Goal: Complete application form

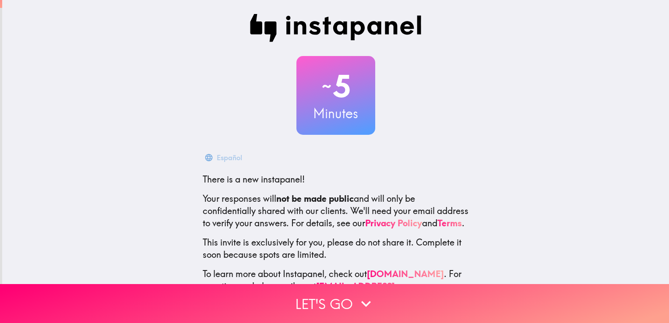
scroll to position [41, 0]
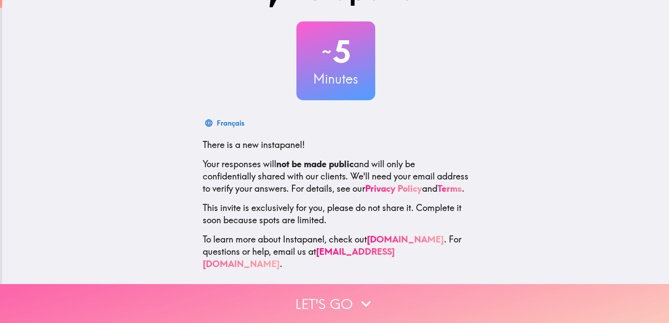
click at [343, 299] on button "Let's go" at bounding box center [334, 303] width 669 height 39
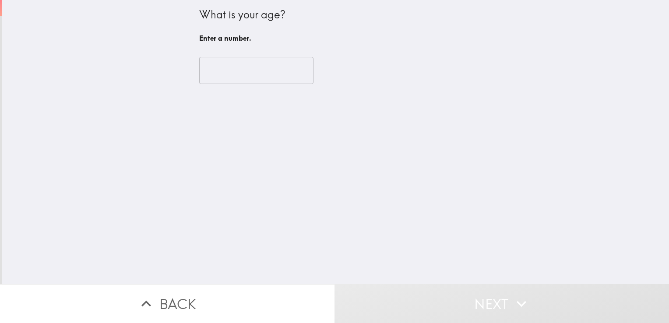
scroll to position [0, 0]
click at [243, 81] on input "number" at bounding box center [256, 70] width 114 height 27
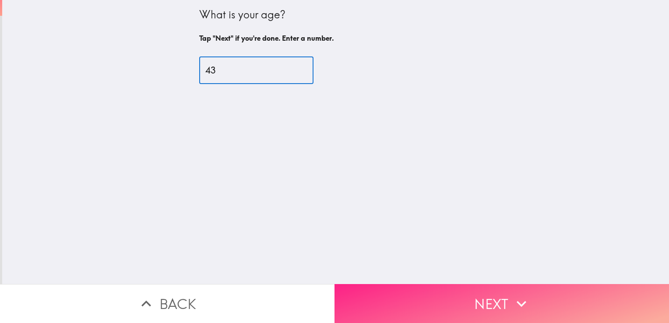
type input "43"
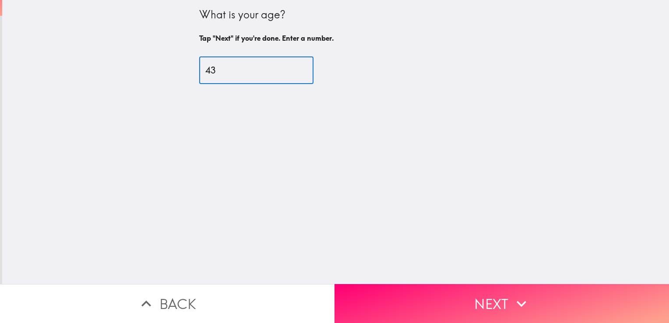
click at [418, 293] on button "Next" at bounding box center [501, 303] width 334 height 39
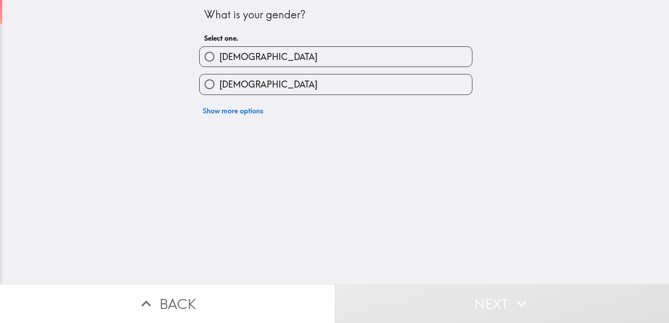
click at [292, 53] on label "[DEMOGRAPHIC_DATA]" at bounding box center [336, 57] width 272 height 20
click at [219, 53] on input "[DEMOGRAPHIC_DATA]" at bounding box center [210, 57] width 20 height 20
radio input "true"
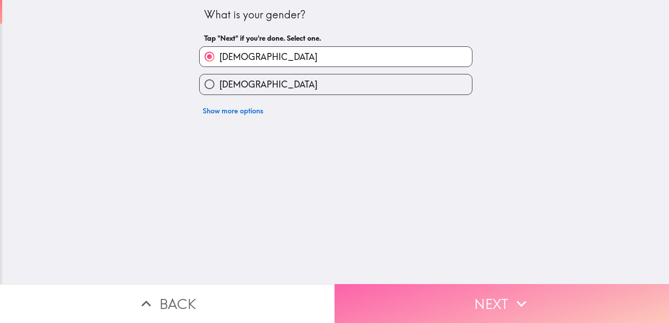
click at [439, 292] on button "Next" at bounding box center [501, 303] width 334 height 39
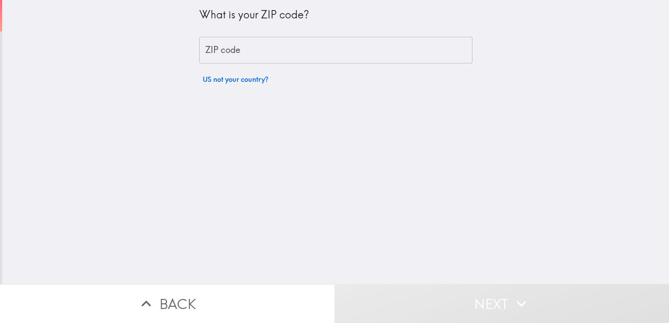
click at [277, 47] on input "ZIP code" at bounding box center [335, 50] width 273 height 27
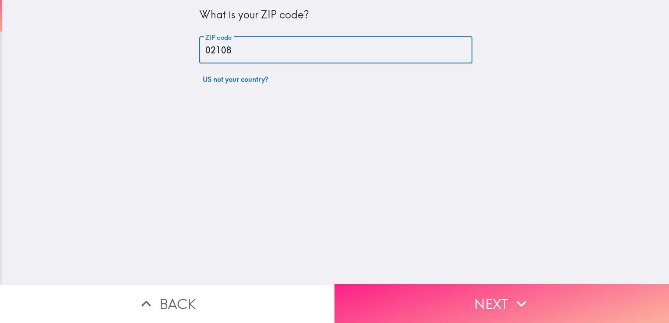
type input "02108"
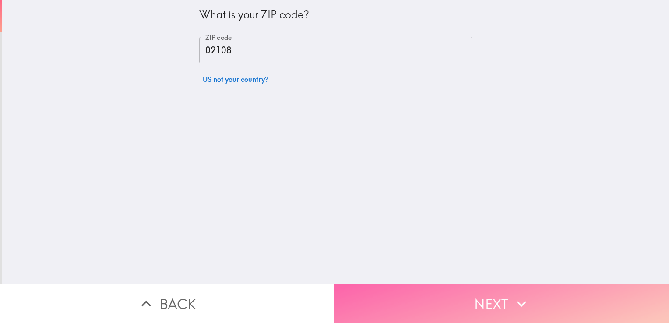
click at [405, 307] on button "Next" at bounding box center [501, 303] width 334 height 39
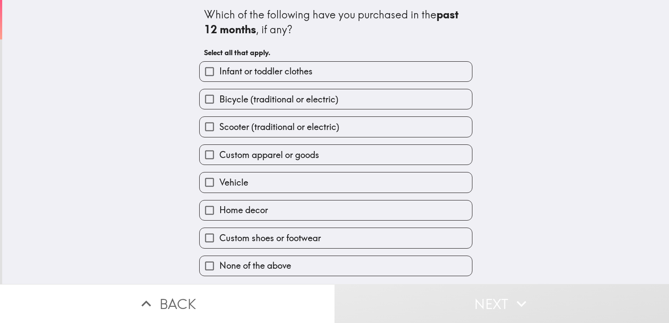
click at [312, 78] on label "Infant or toddler clothes" at bounding box center [336, 72] width 272 height 20
click at [219, 78] on input "Infant or toddler clothes" at bounding box center [210, 72] width 20 height 20
checkbox input "true"
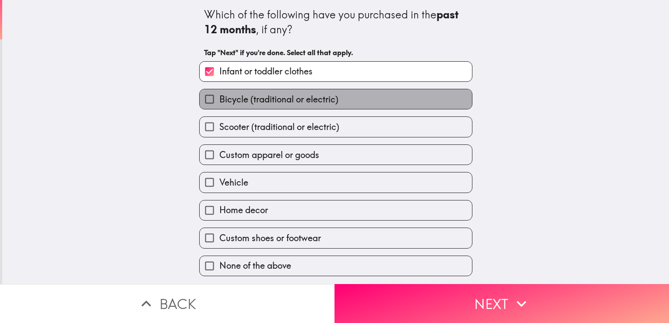
click at [311, 96] on span "Bicycle (traditional or electric)" at bounding box center [278, 99] width 119 height 12
click at [219, 96] on input "Bicycle (traditional or electric)" at bounding box center [210, 99] width 20 height 20
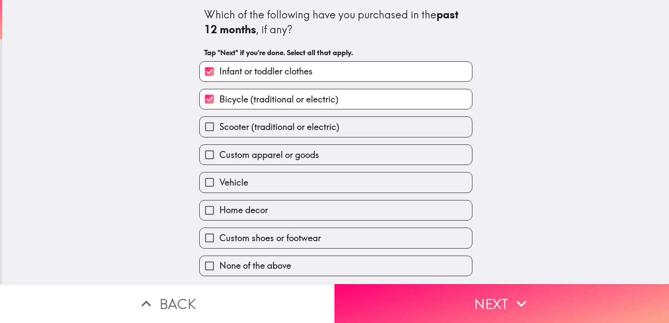
click at [311, 96] on span "Bicycle (traditional or electric)" at bounding box center [278, 99] width 119 height 12
click at [219, 96] on input "Bicycle (traditional or electric)" at bounding box center [210, 99] width 20 height 20
checkbox input "false"
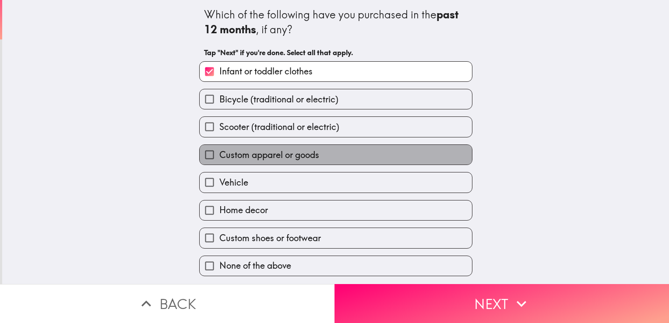
click at [304, 152] on span "Custom apparel or goods" at bounding box center [269, 155] width 100 height 12
click at [219, 152] on input "Custom apparel or goods" at bounding box center [210, 155] width 20 height 20
checkbox input "true"
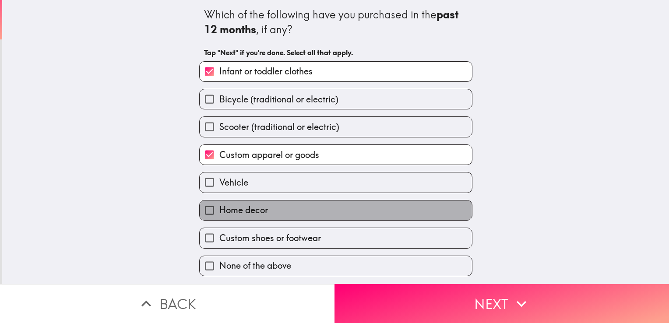
click at [277, 209] on label "Home decor" at bounding box center [336, 210] width 272 height 20
click at [219, 209] on input "Home decor" at bounding box center [210, 210] width 20 height 20
checkbox input "true"
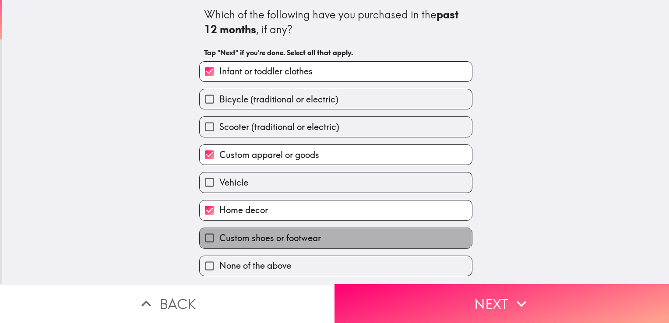
click at [283, 236] on span "Custom shoes or footwear" at bounding box center [270, 238] width 102 height 12
click at [219, 236] on input "Custom shoes or footwear" at bounding box center [210, 238] width 20 height 20
checkbox input "true"
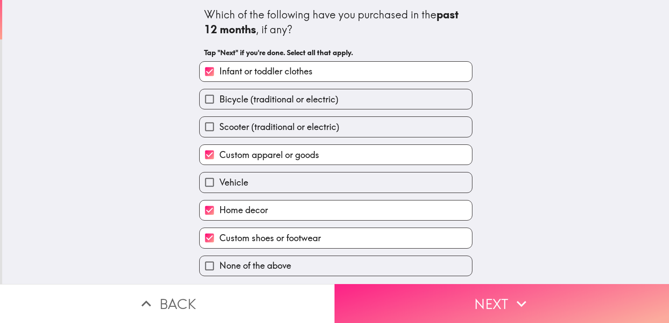
click at [408, 299] on button "Next" at bounding box center [501, 303] width 334 height 39
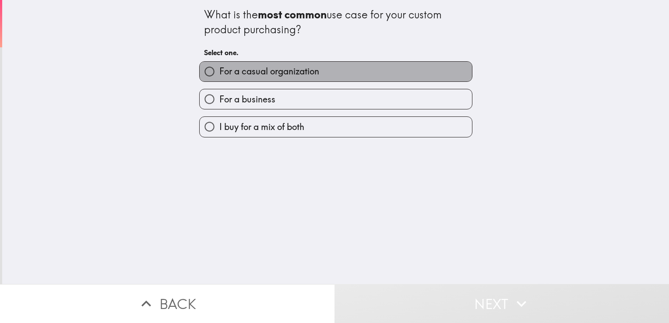
click at [271, 73] on span "For a casual organization" at bounding box center [269, 71] width 100 height 12
click at [219, 73] on input "For a casual organization" at bounding box center [210, 72] width 20 height 20
radio input "true"
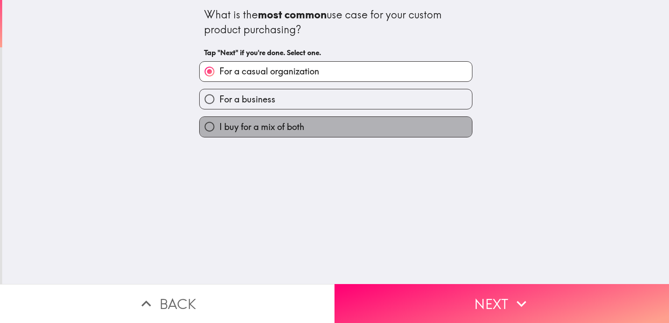
click at [283, 126] on span "I buy for a mix of both" at bounding box center [261, 127] width 85 height 12
click at [219, 126] on input "I buy for a mix of both" at bounding box center [210, 127] width 20 height 20
radio input "true"
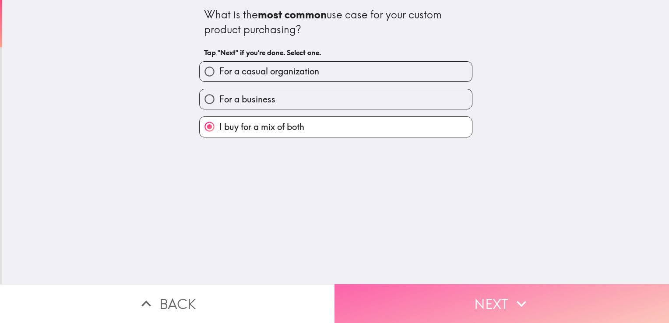
click at [427, 285] on button "Next" at bounding box center [501, 303] width 334 height 39
